Goal: Task Accomplishment & Management: Manage account settings

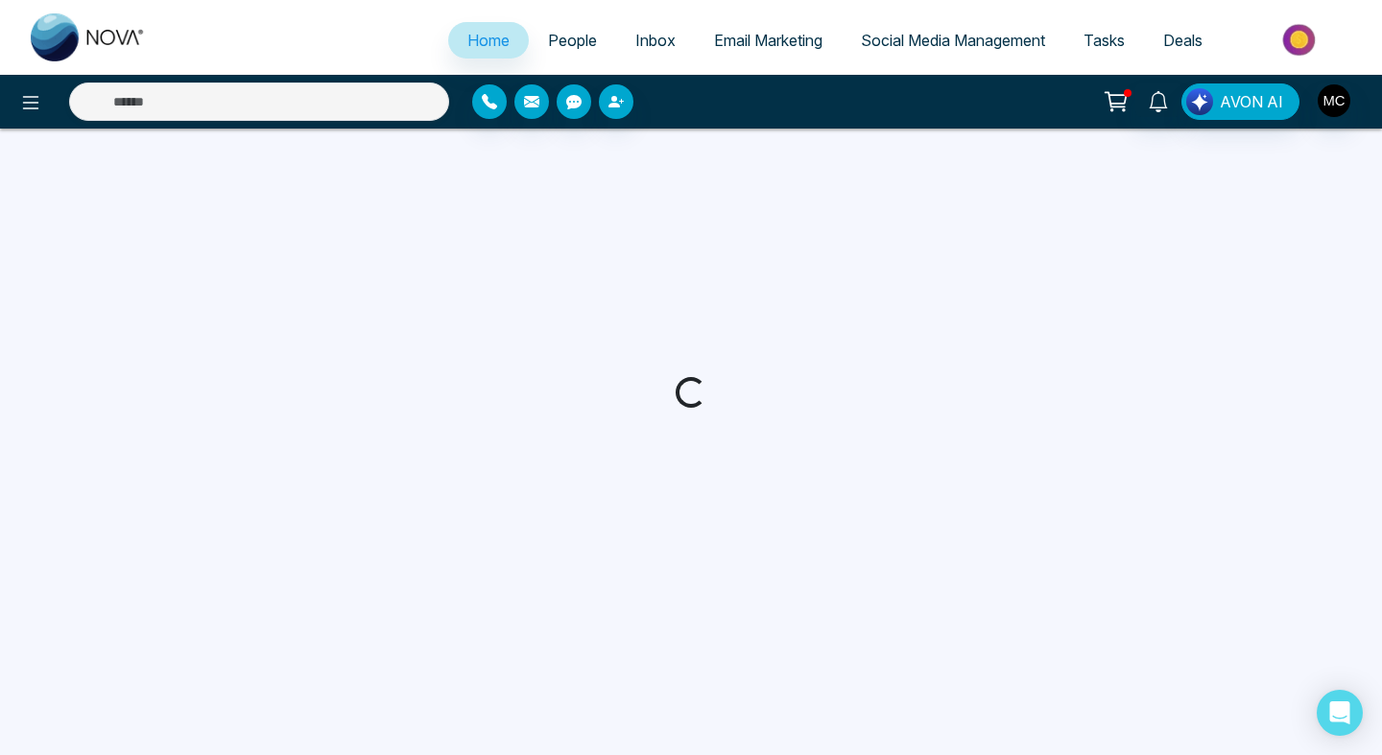
select select "*"
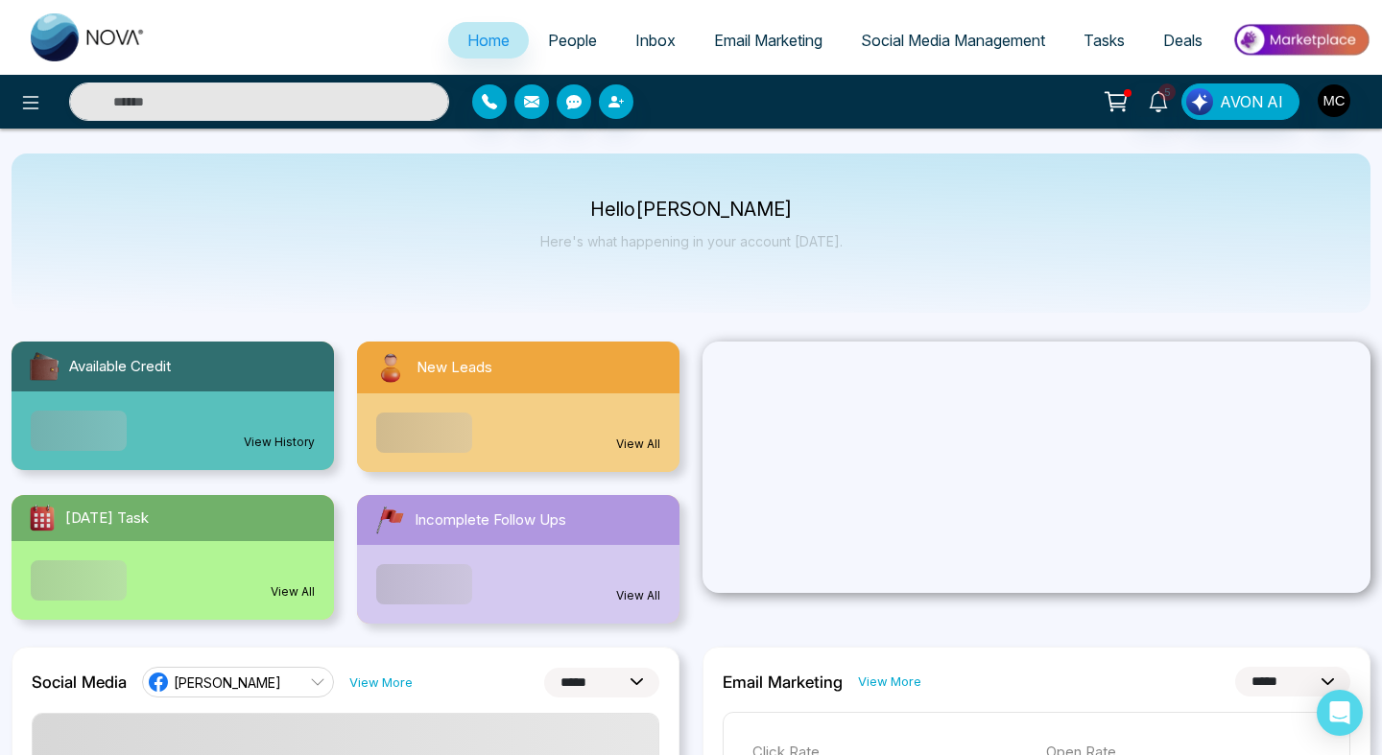
click at [561, 45] on span "People" at bounding box center [572, 40] width 49 height 19
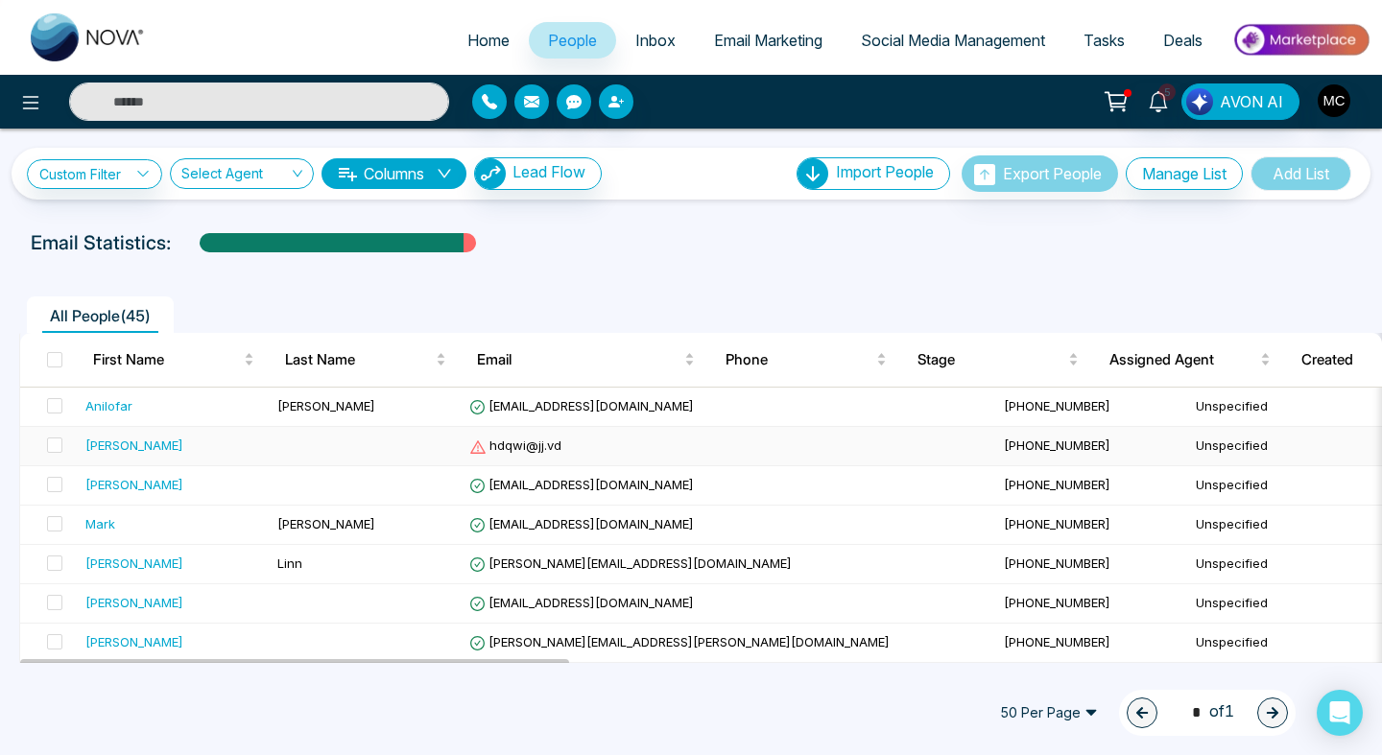
click at [263, 453] on td "[PERSON_NAME]" at bounding box center [174, 446] width 192 height 39
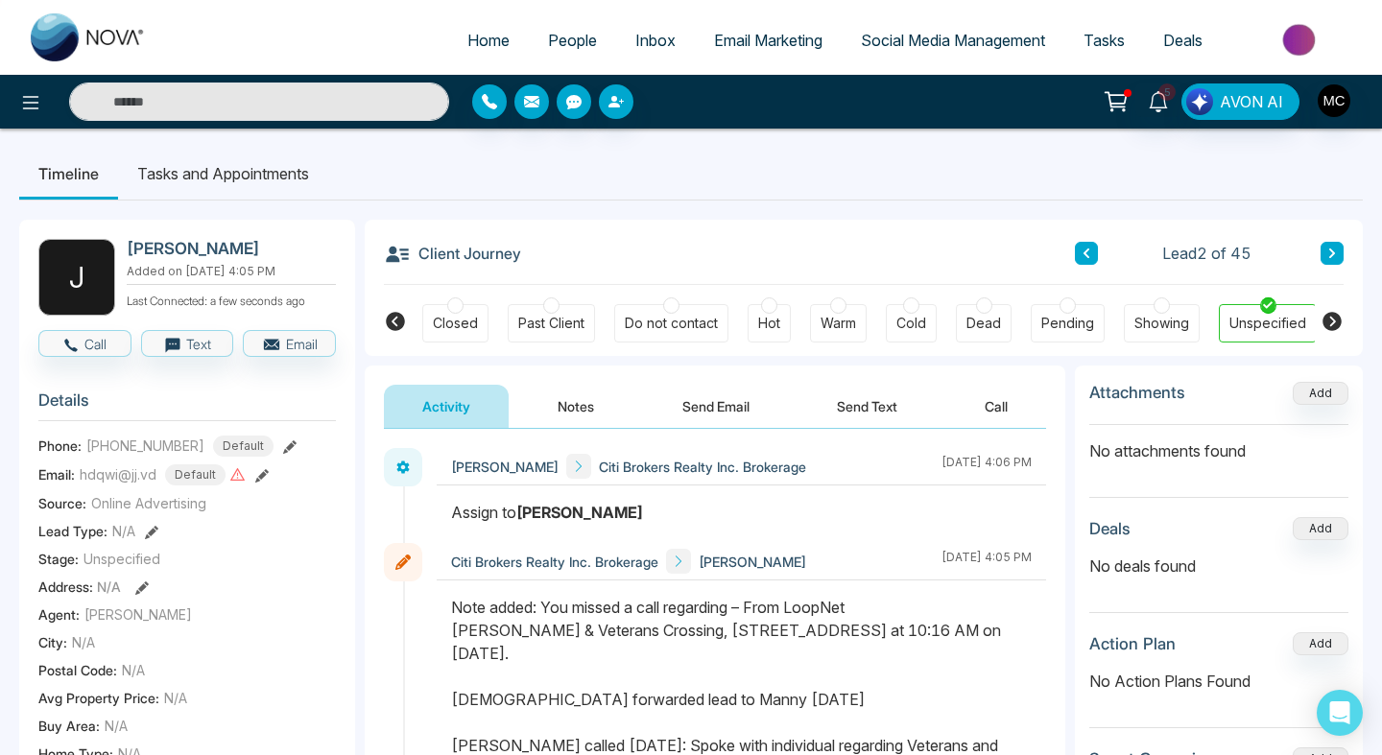
click at [580, 407] on button "Notes" at bounding box center [575, 406] width 113 height 43
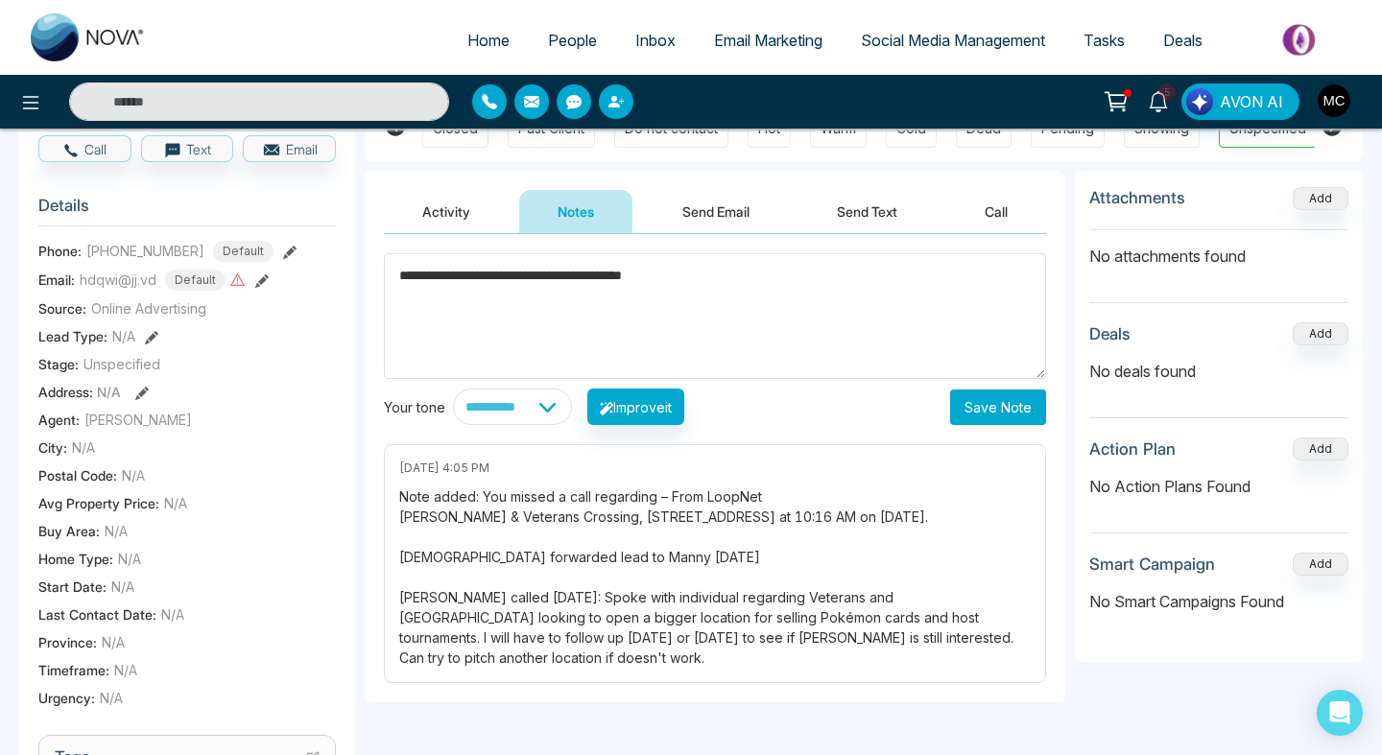
scroll to position [202, 0]
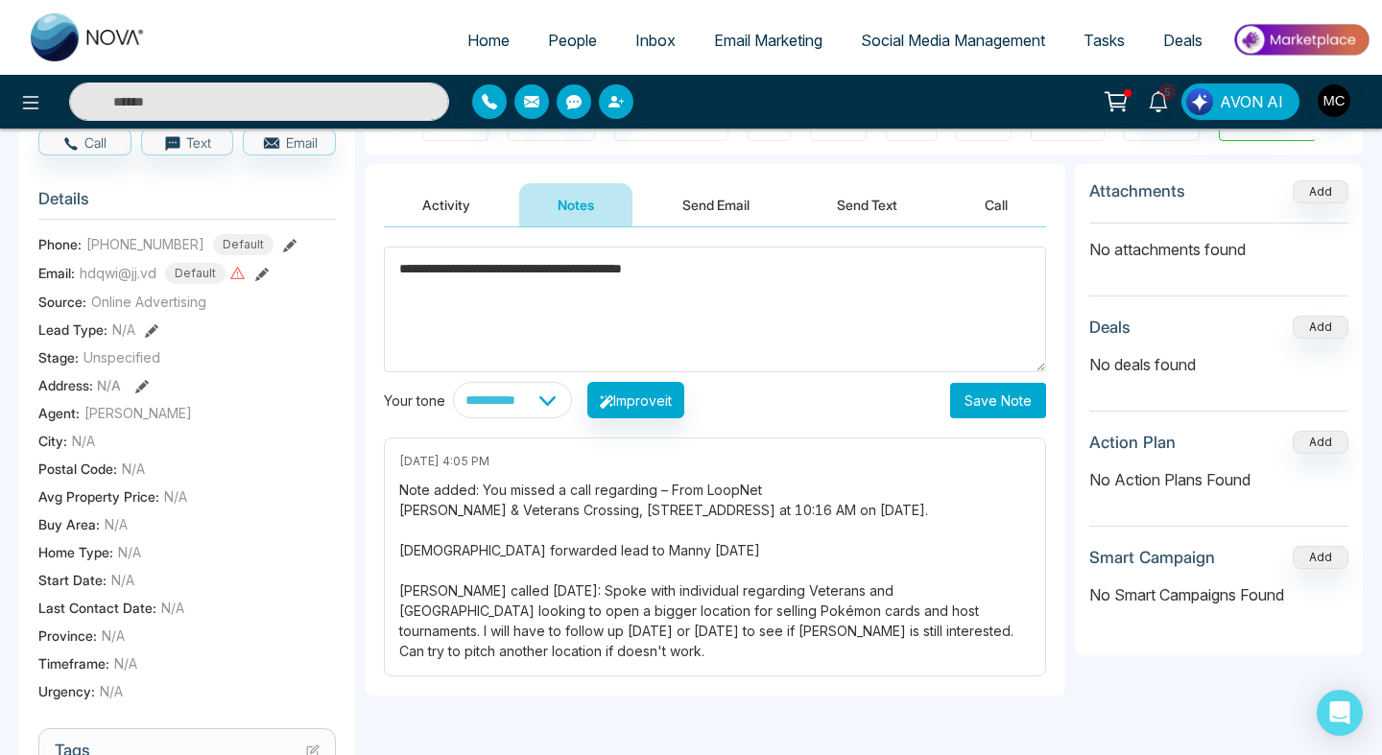
type textarea "**********"
click at [1014, 384] on button "Save Note" at bounding box center [998, 401] width 96 height 36
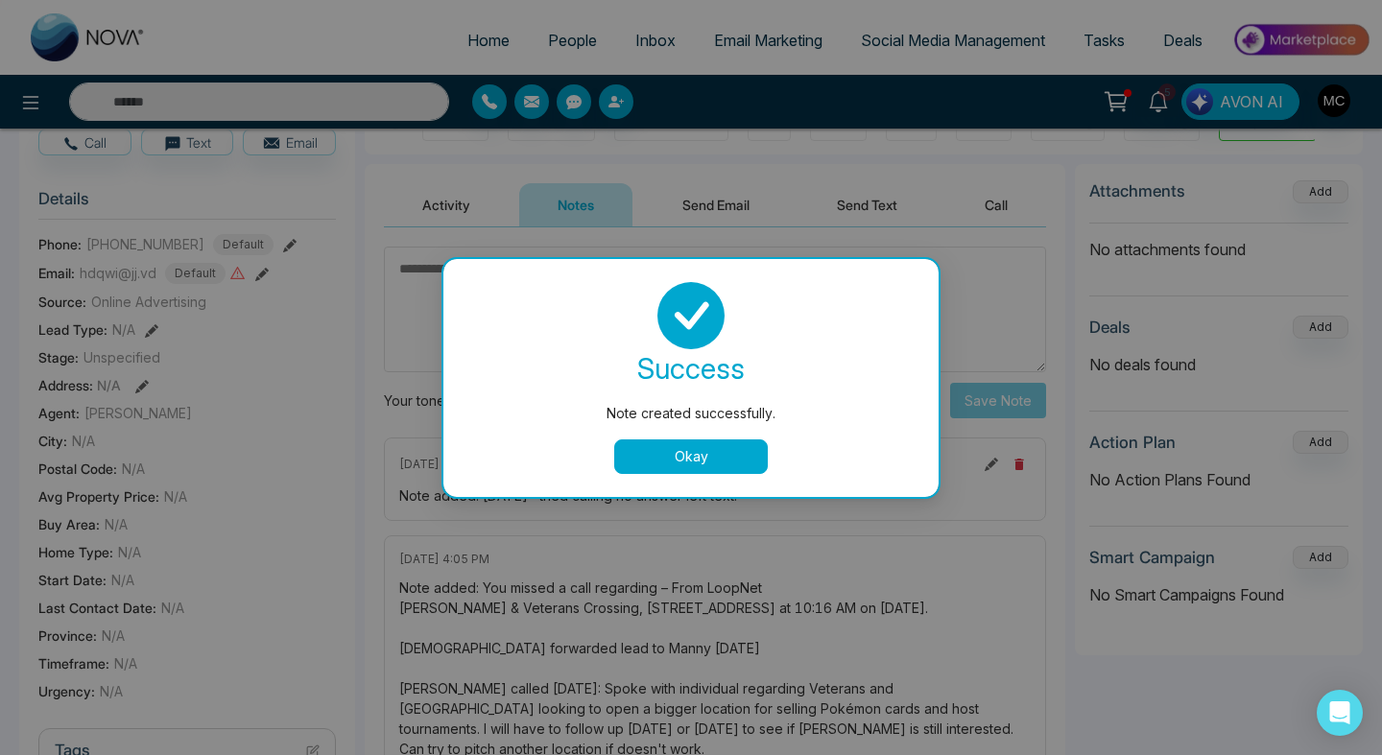
click at [624, 455] on button "Okay" at bounding box center [691, 457] width 154 height 35
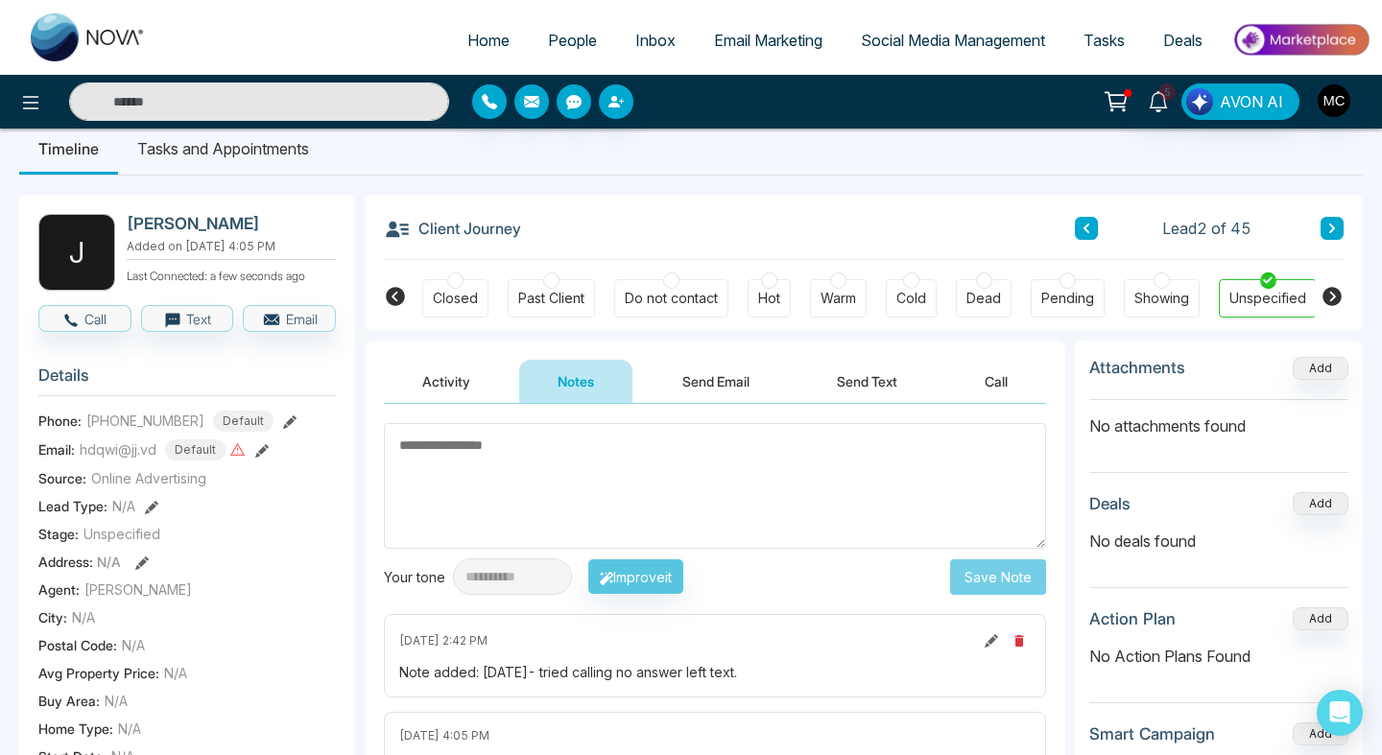
scroll to position [0, 0]
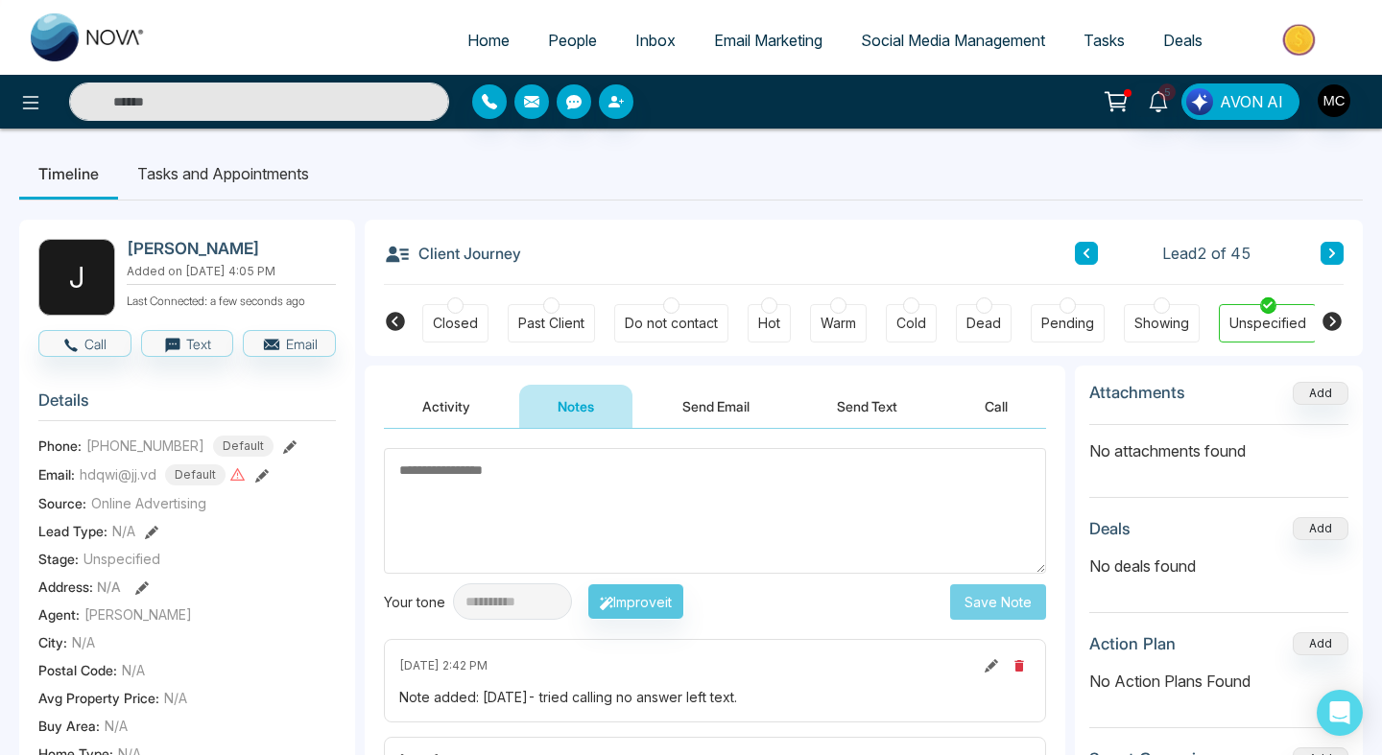
click at [572, 39] on span "People" at bounding box center [572, 40] width 49 height 19
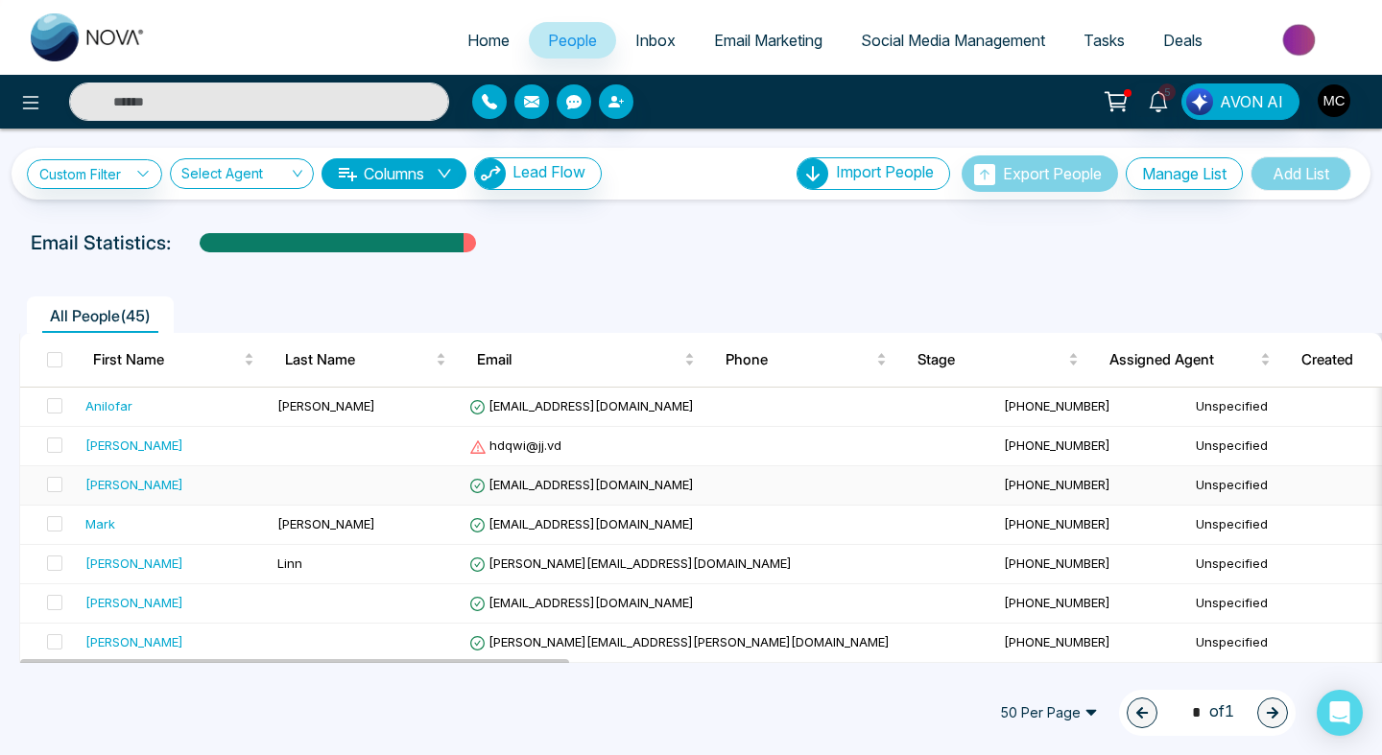
click at [227, 492] on div "[PERSON_NAME]" at bounding box center [173, 484] width 177 height 19
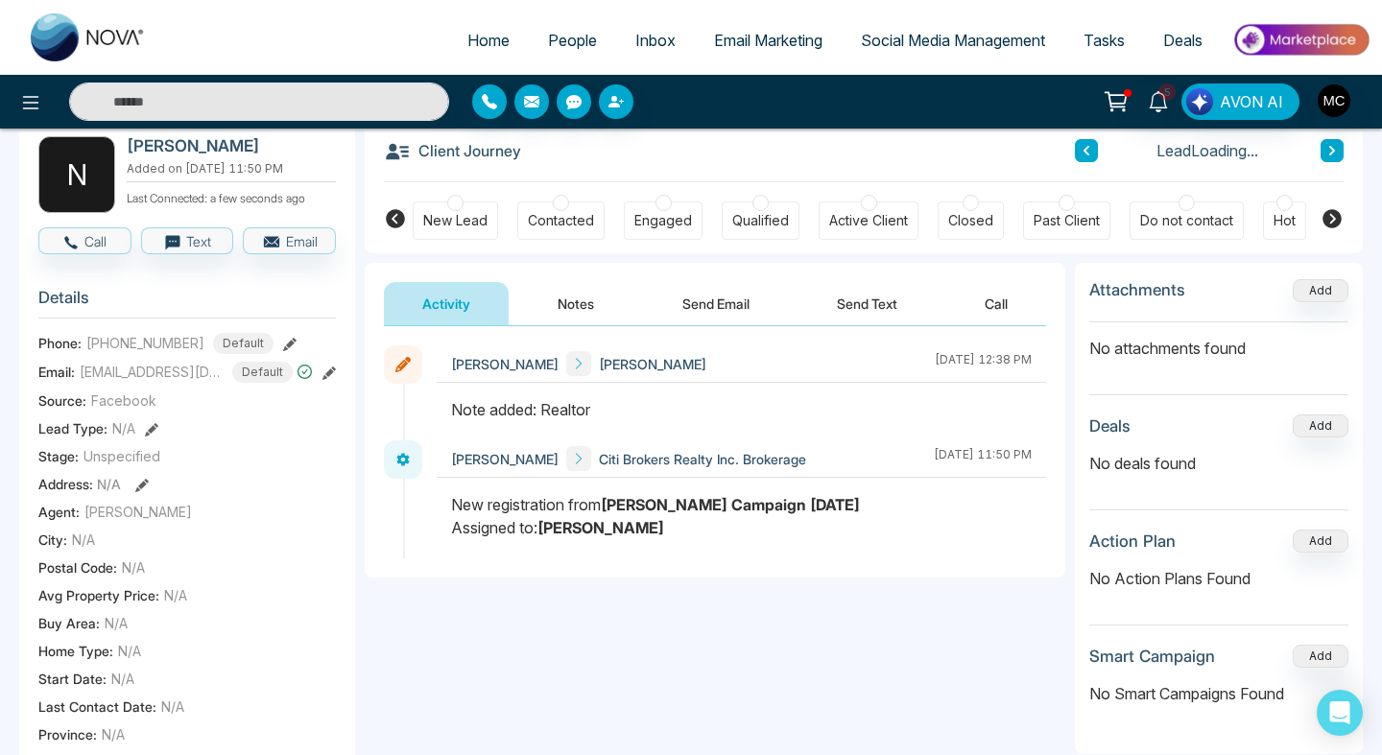
scroll to position [110, 0]
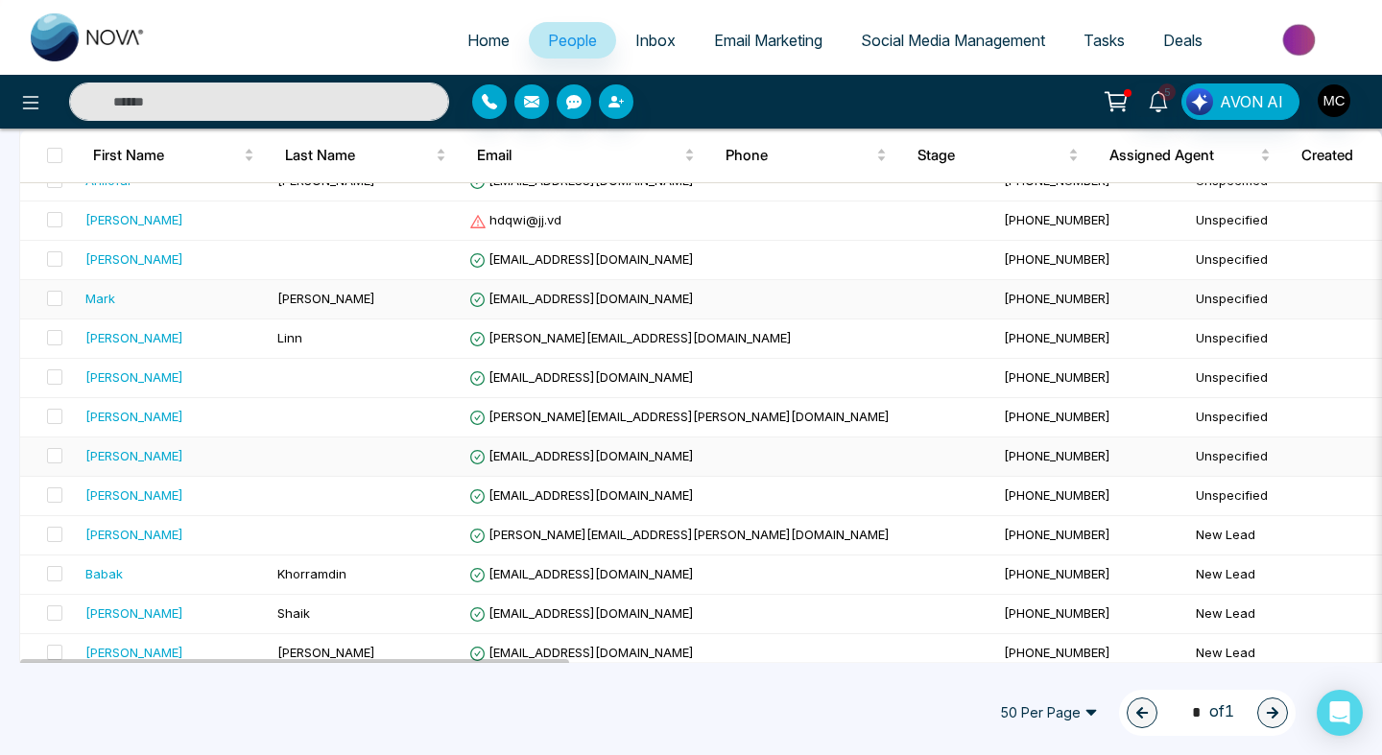
scroll to position [247, 0]
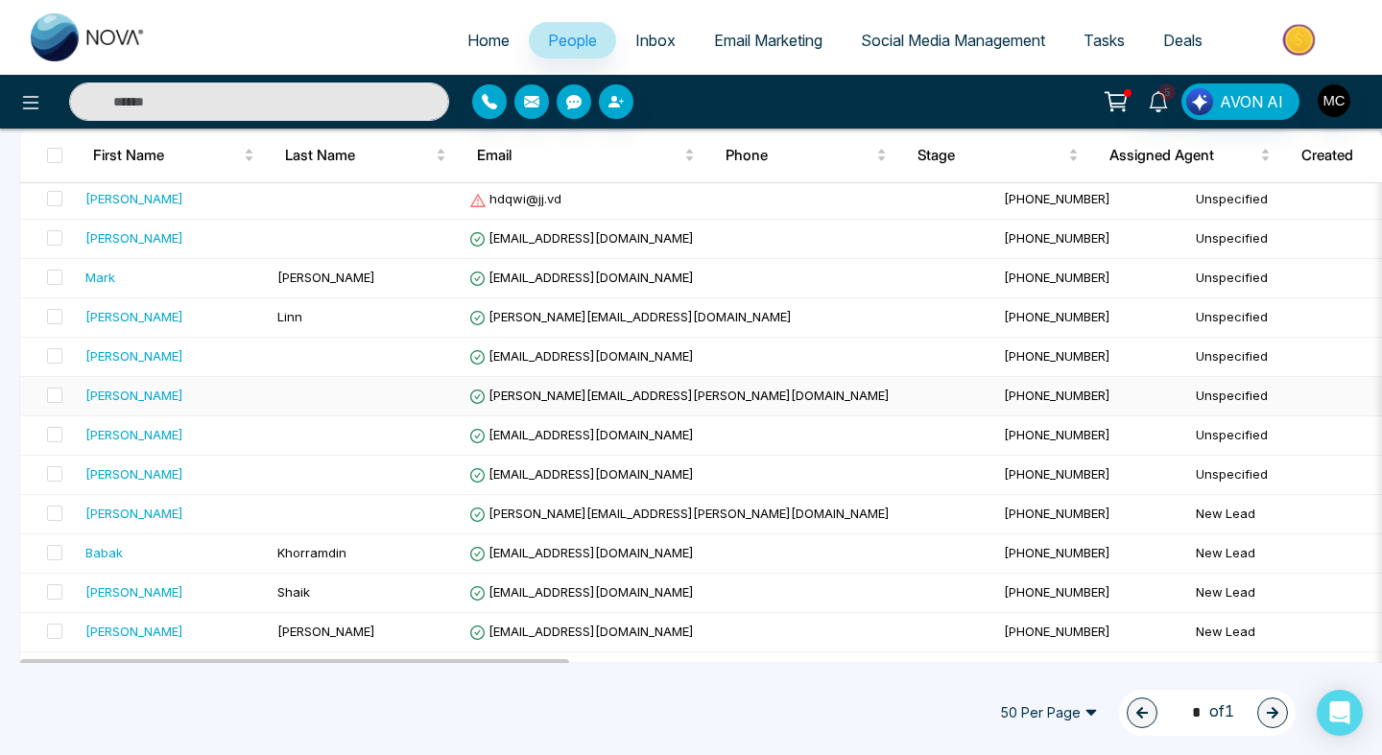
click at [322, 398] on td at bounding box center [366, 396] width 192 height 39
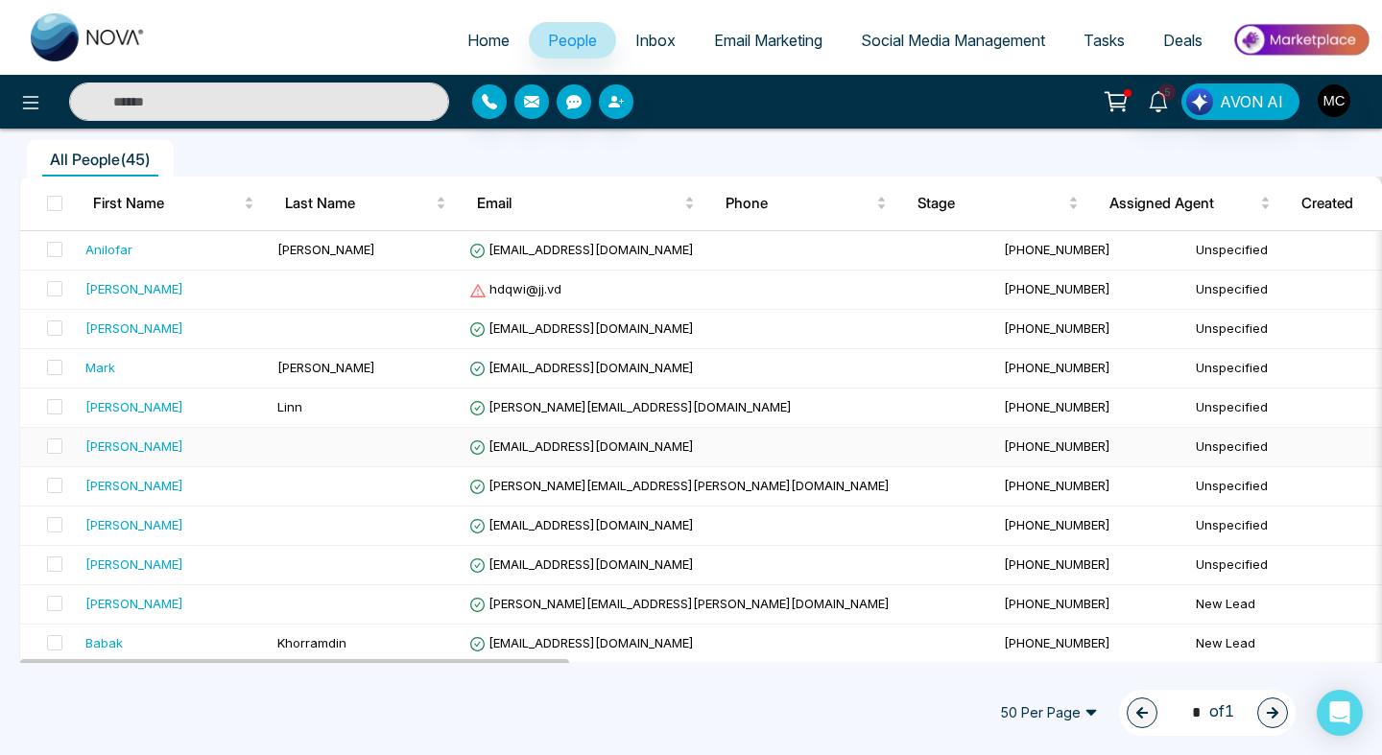
scroll to position [251, 0]
